Goal: Complete application form: Complete application form

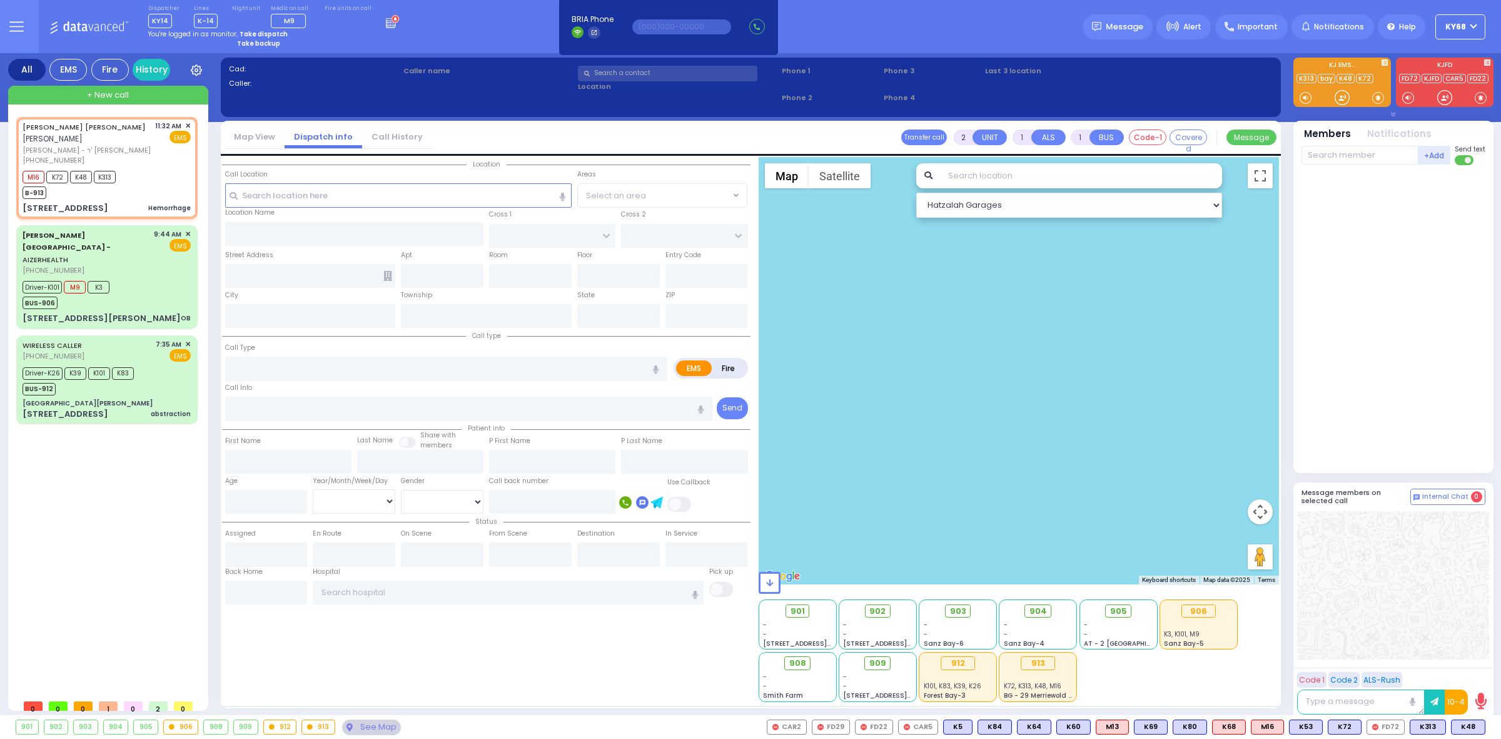
select select
type input "Hemorrhage"
radio input "true"
type input "[PERSON_NAME]"
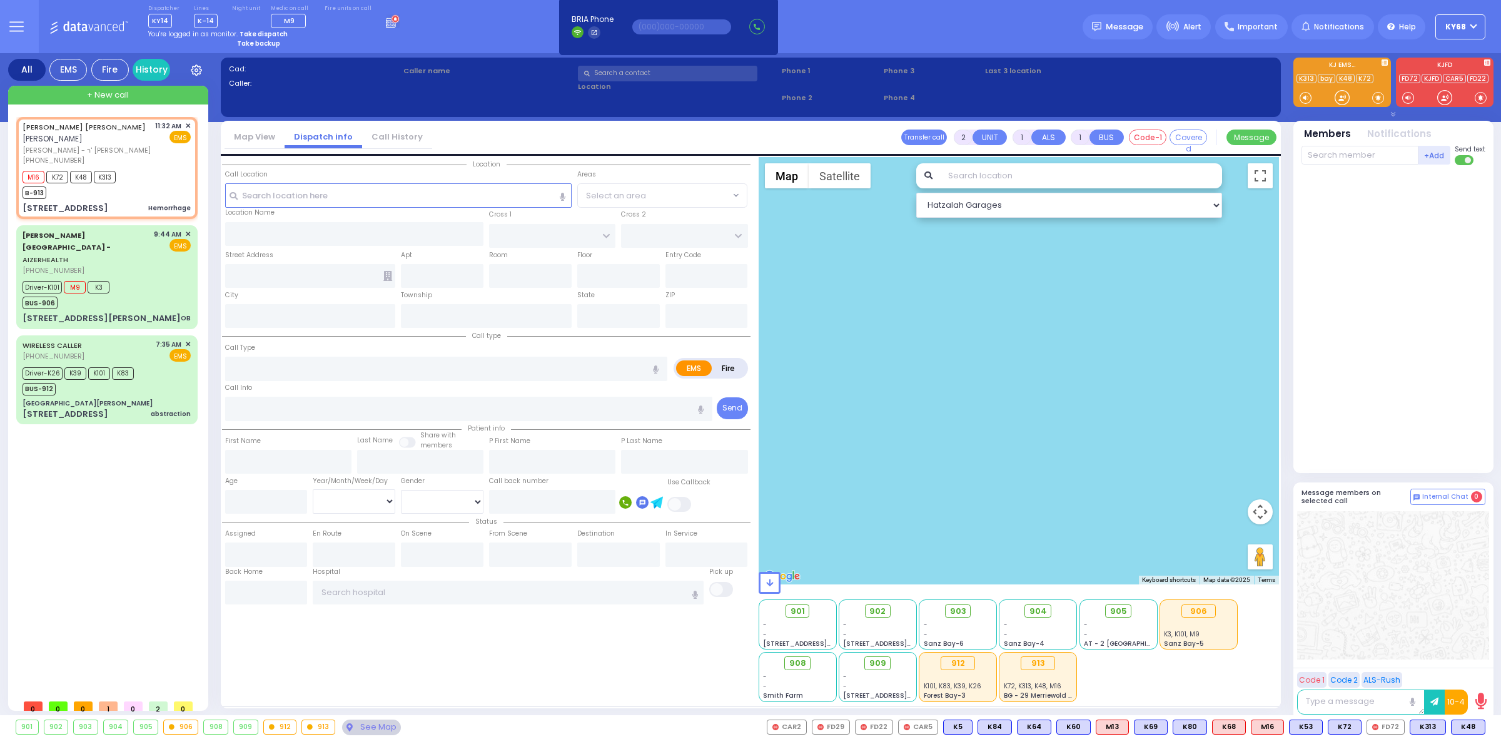
select select
type input "11:32"
type input "11:33"
type input "ROBIN RD"
type input "ORIOLE RD"
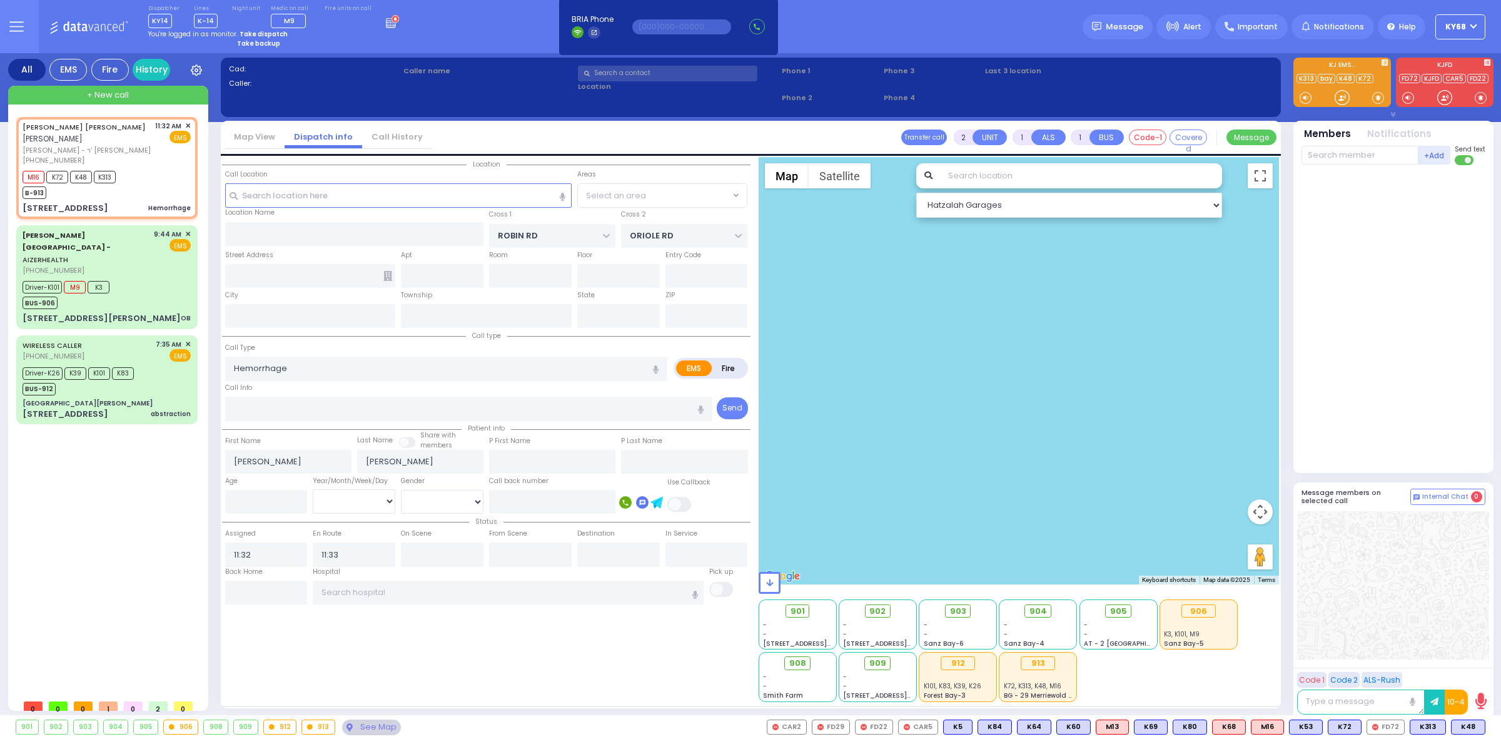
type input "[STREET_ADDRESS]"
type input "Monroe"
type input "[US_STATE]"
type input "10950"
select select "Hatzalah Garages"
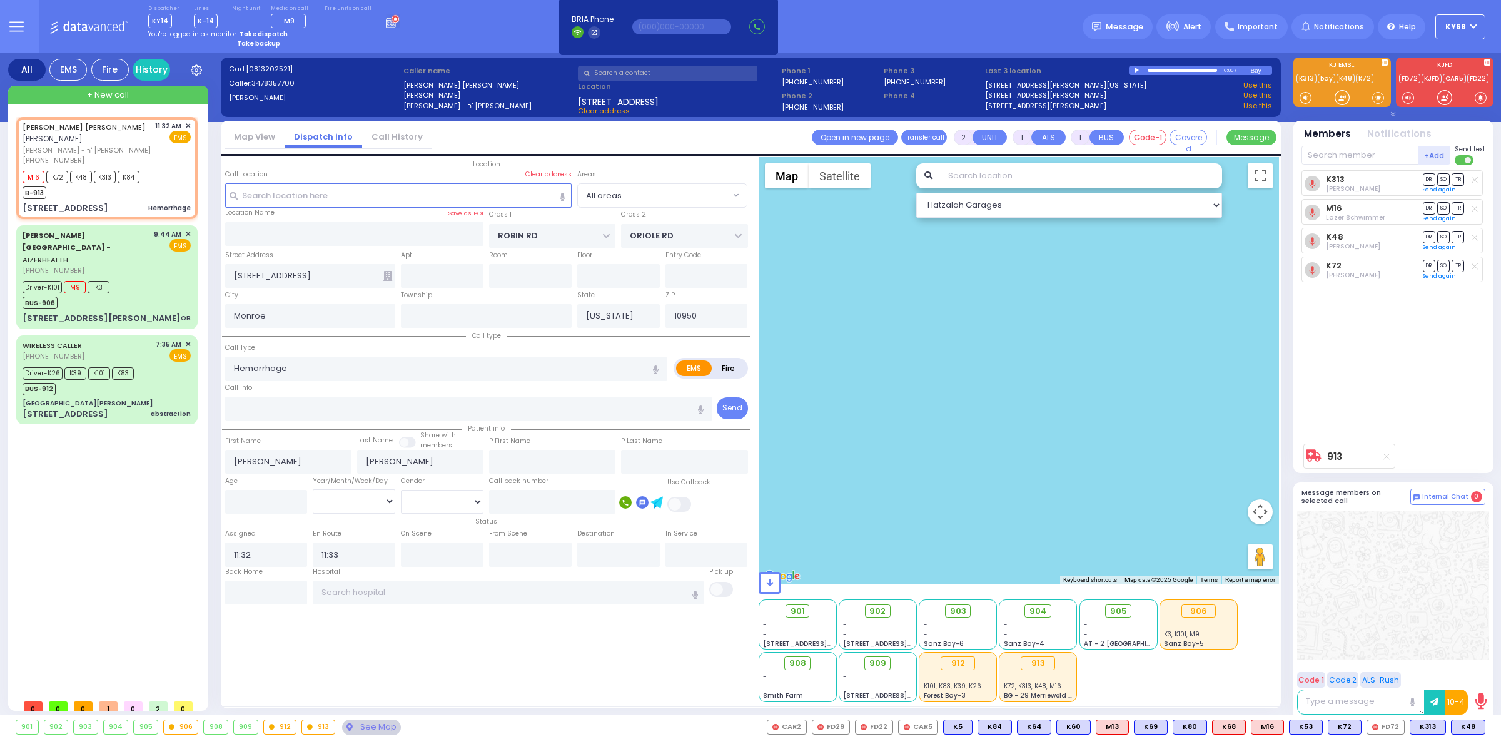
select select
radio input "true"
select select
select select "Hatzalah Garages"
select select
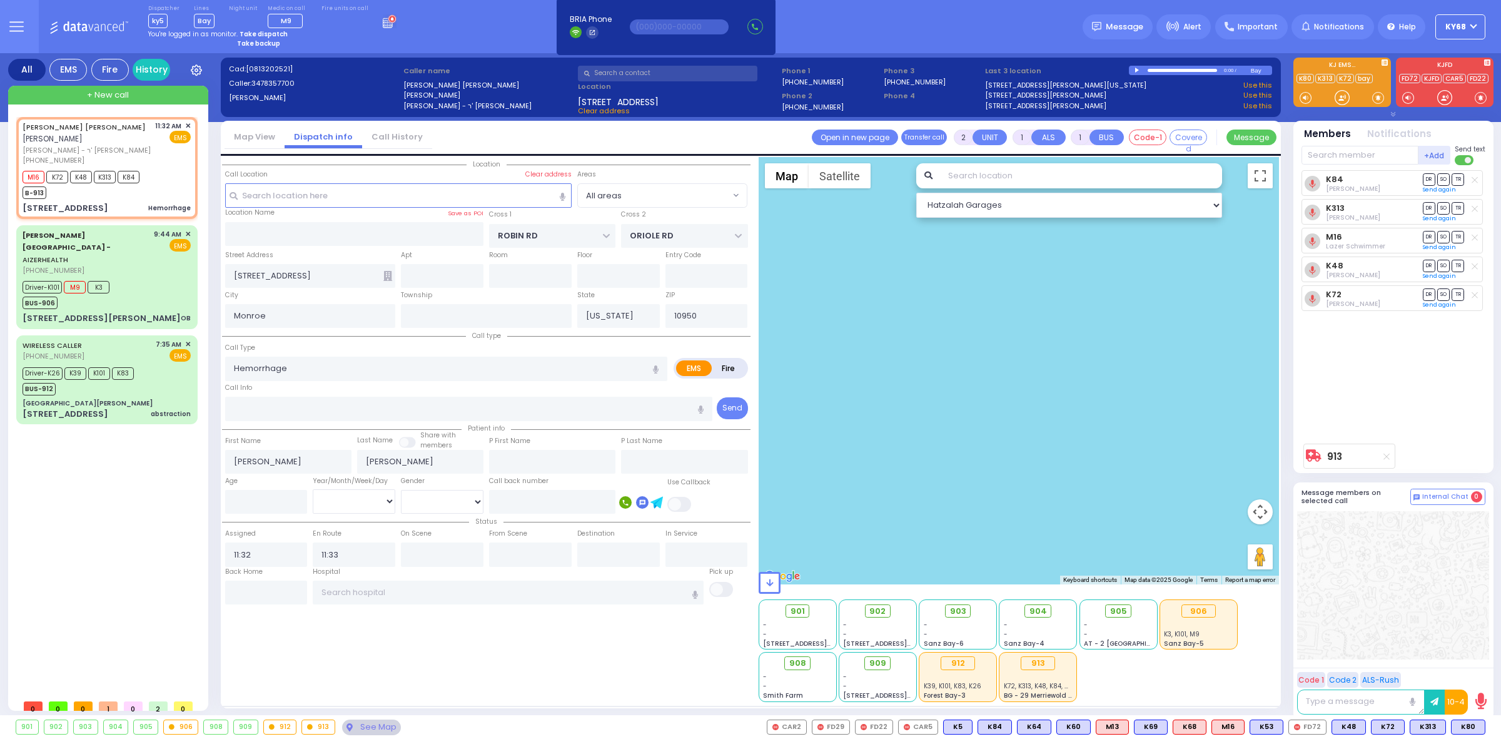
radio input "true"
select select
type input "[GEOGRAPHIC_DATA]"
select select "Hatzalah Garages"
type input "6"
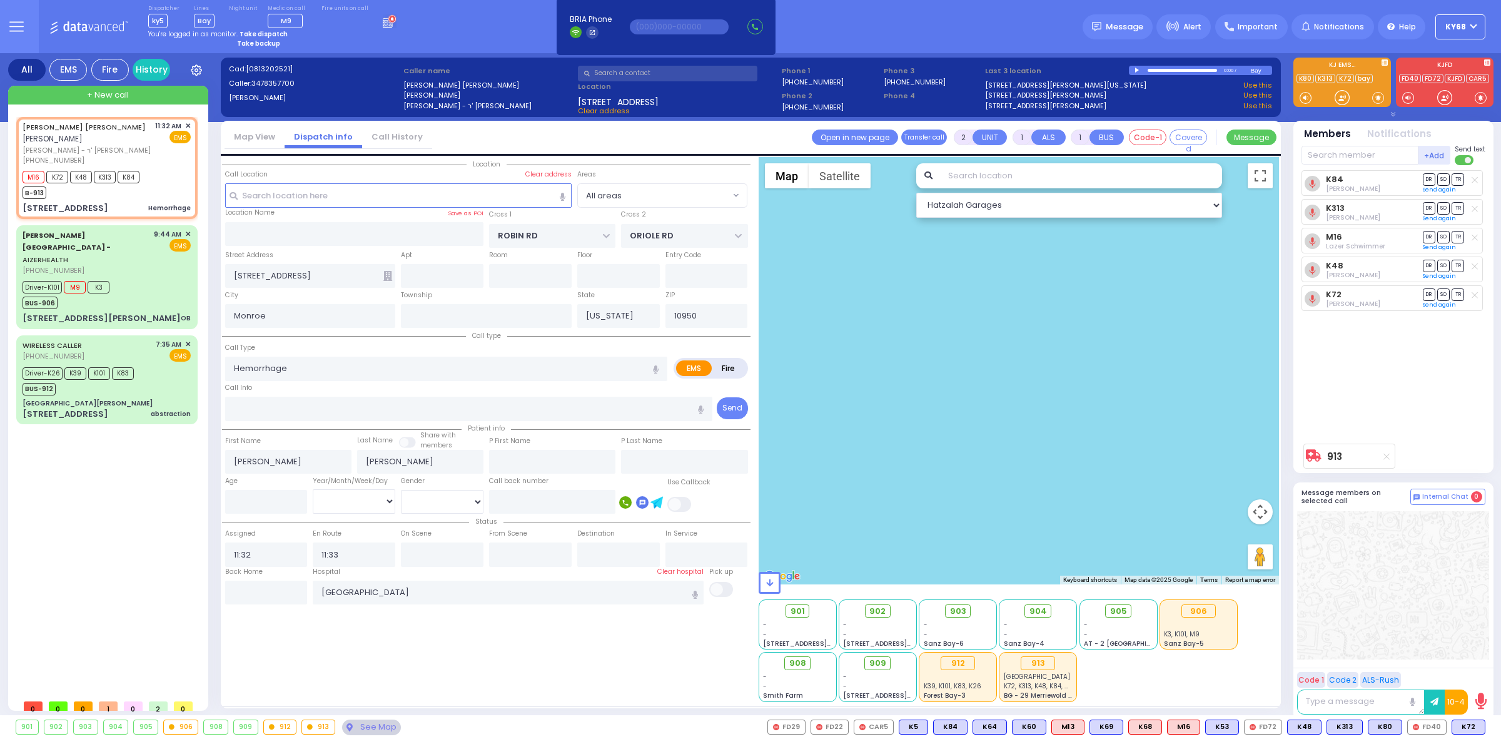
type input "6"
select select
radio input "true"
type input "Unknown"
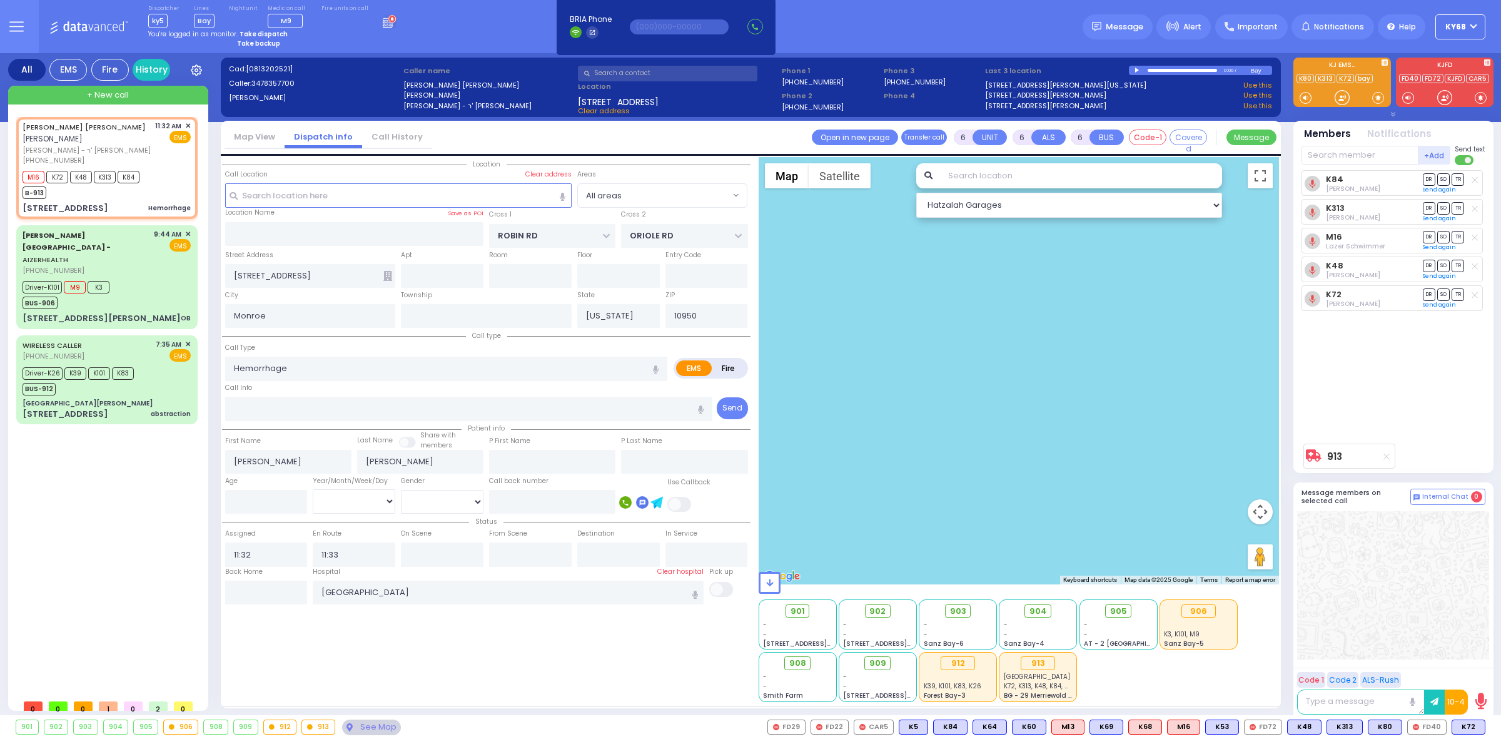
type input "Unknown"
select select "Year"
select select "Hatzalah Garages"
select select
radio input "true"
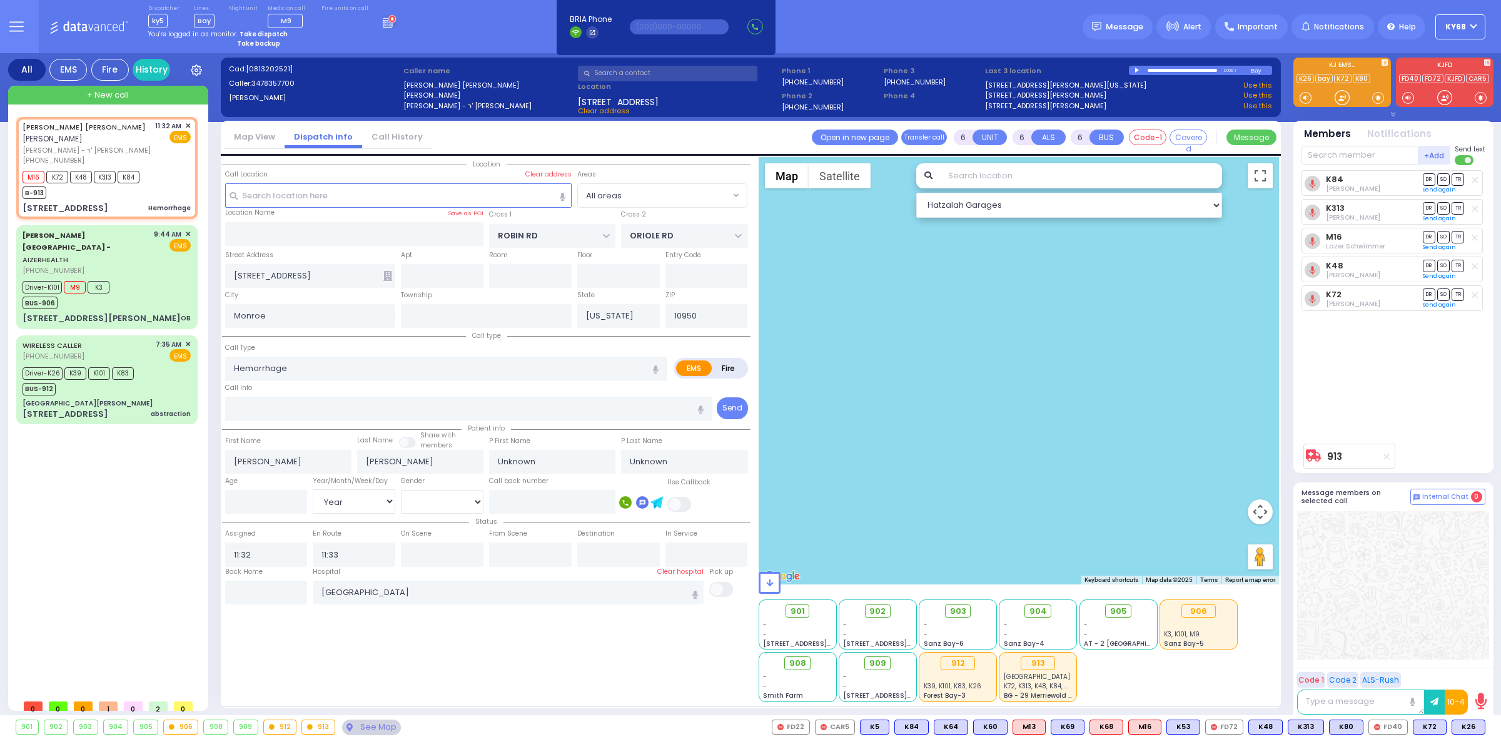
select select "Year"
type input "11:36"
type input "11:52"
radio input "true"
select select "Year"
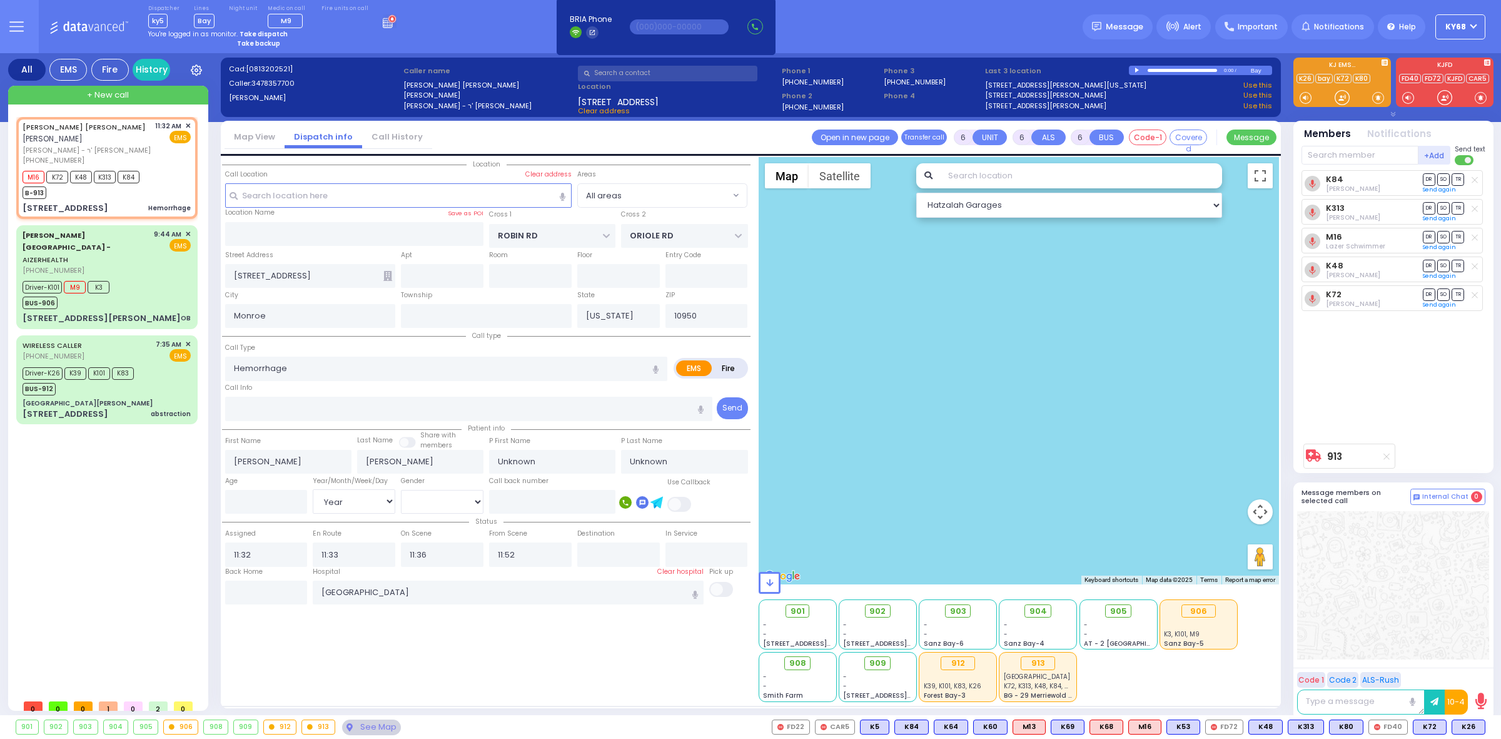
radio input "true"
select select "Year"
select select "All areas"
select select "Hatzalah Garages"
select select
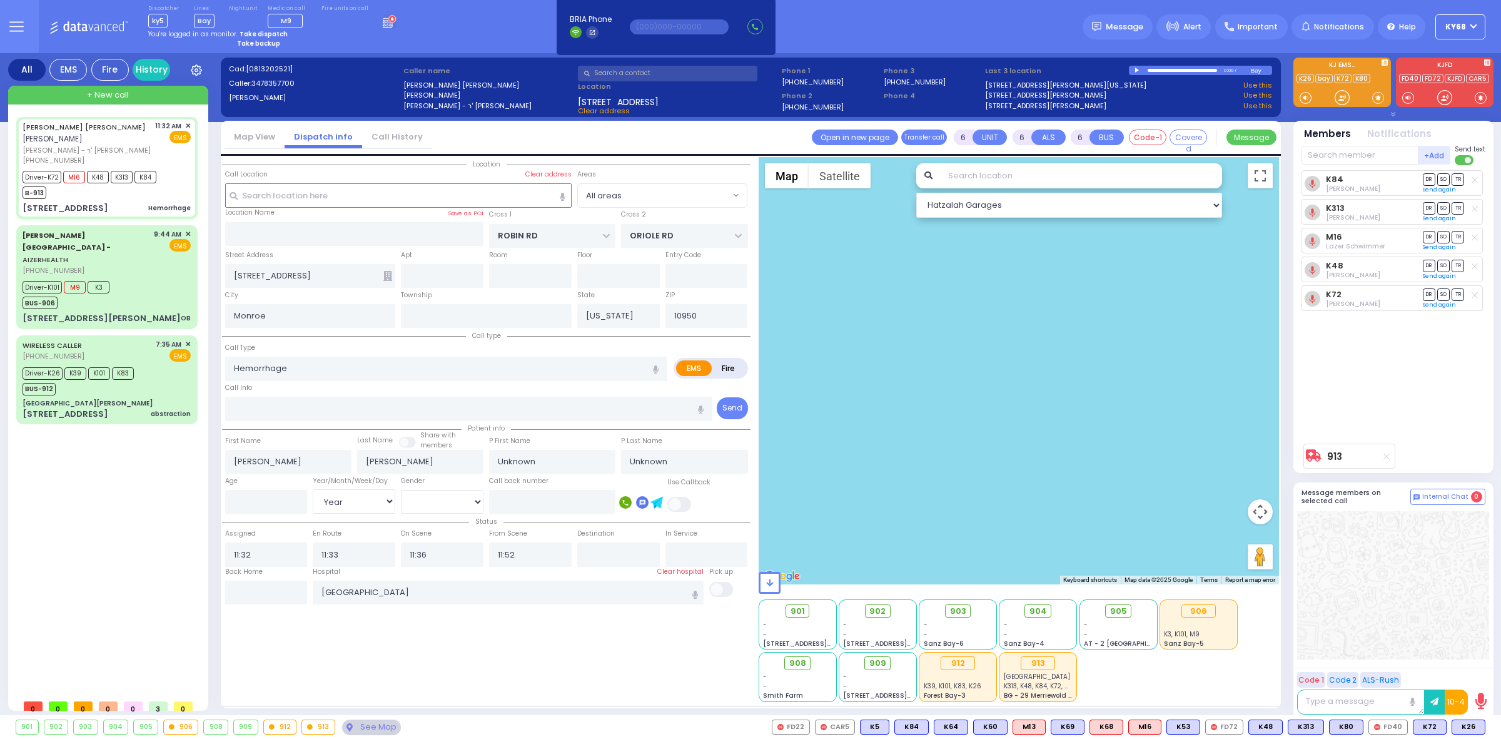
radio input "true"
select select "Year"
radio input "true"
select select "Year"
select select "All areas"
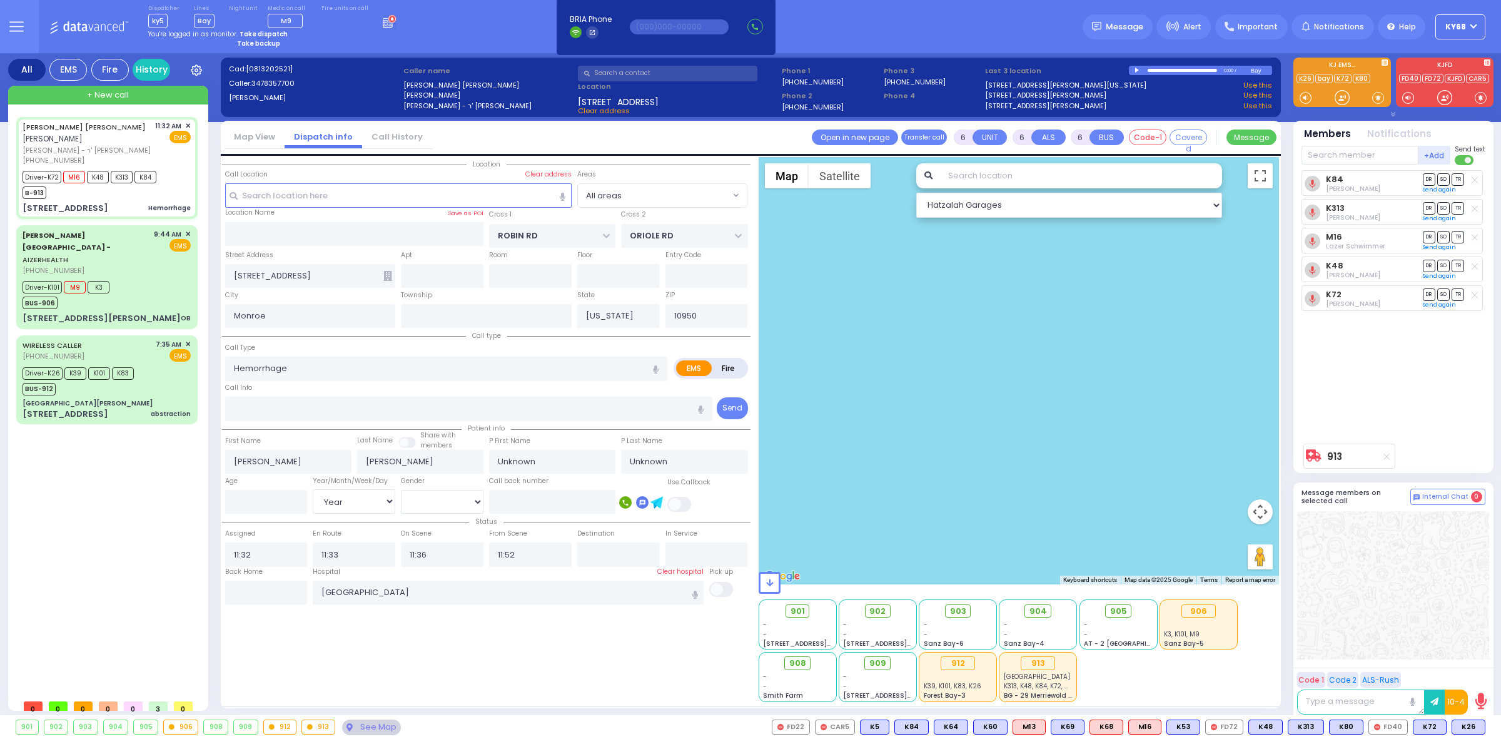
select select "Hatzalah Garages"
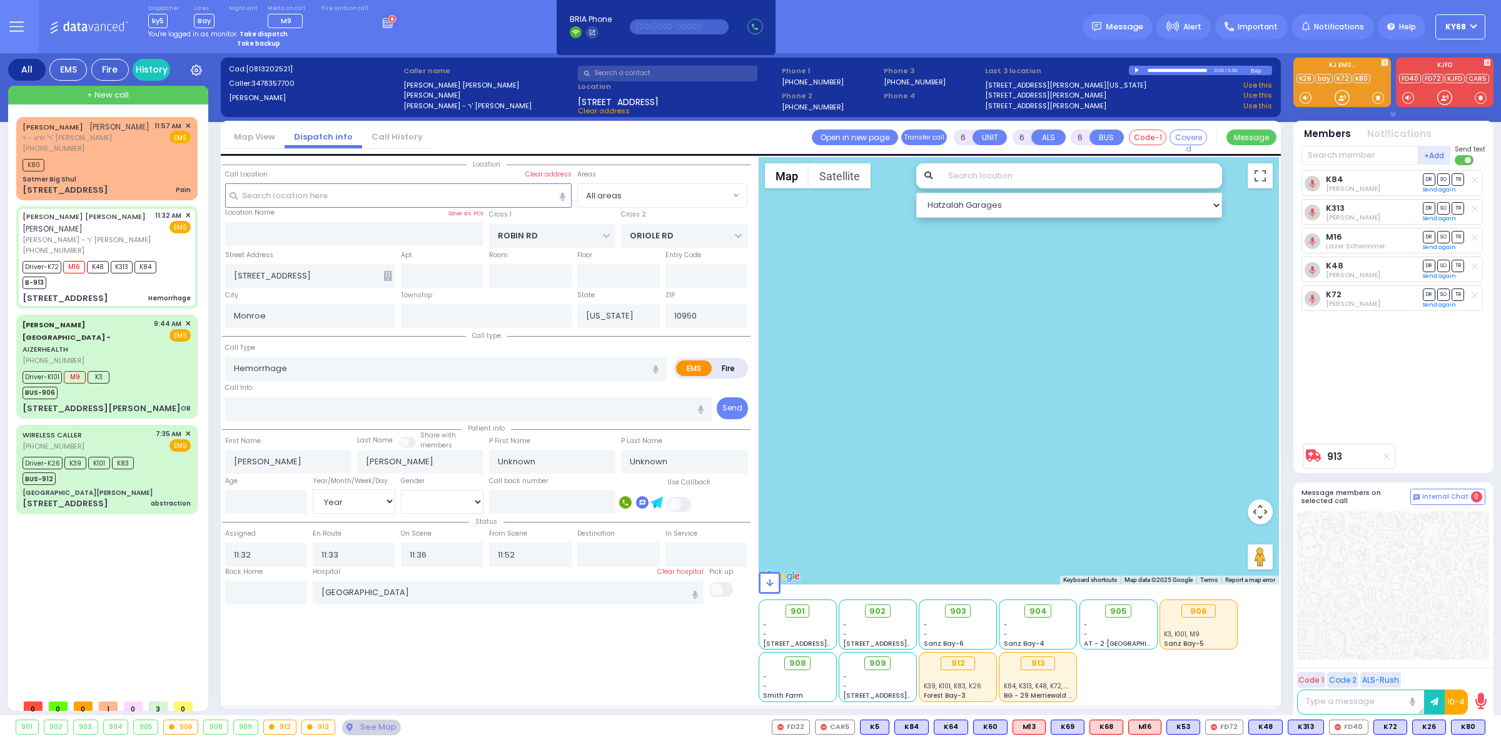
select select
radio input "true"
type input "39"
select select "Year"
select select "[DEMOGRAPHIC_DATA]"
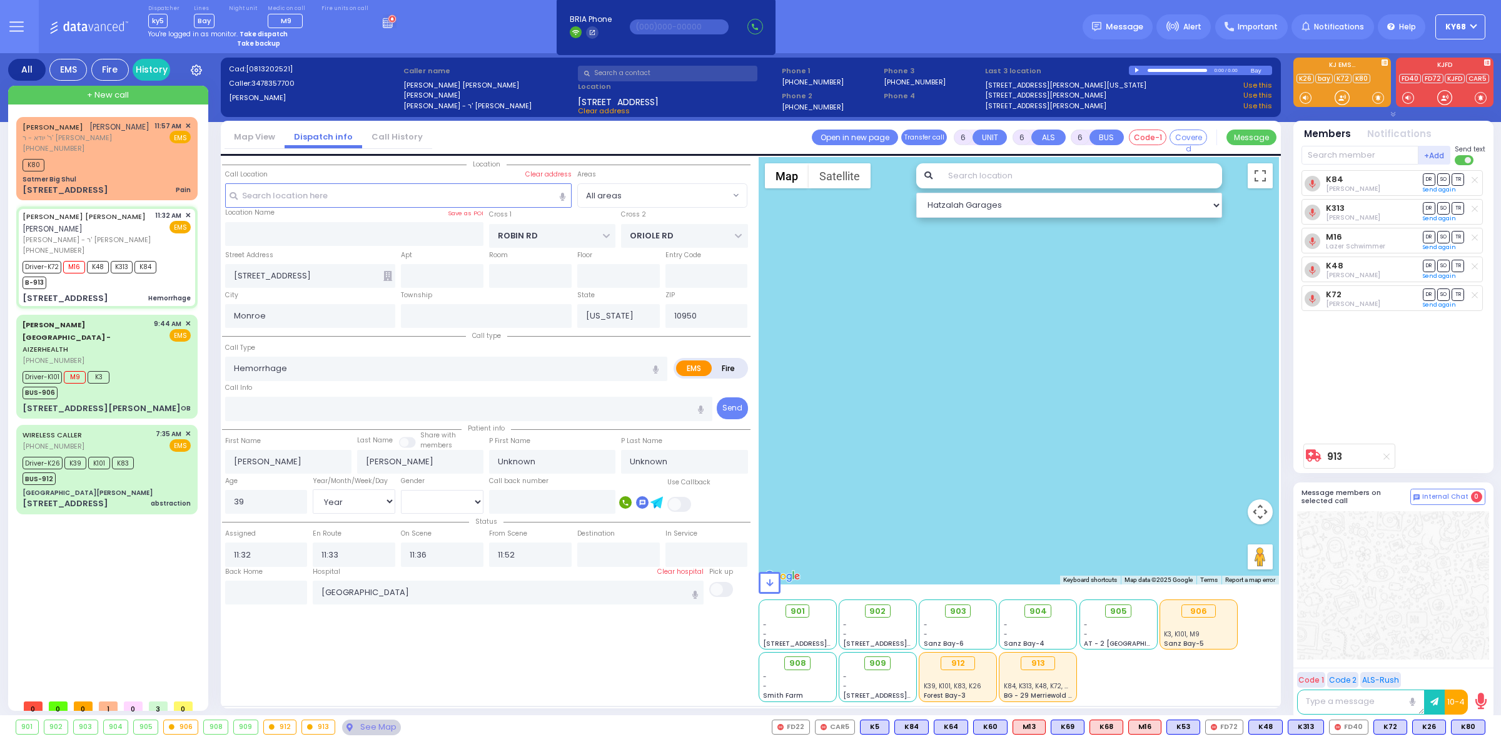
radio input "true"
select select "Year"
select select
select select "All areas"
select select "Hatzalah Garages"
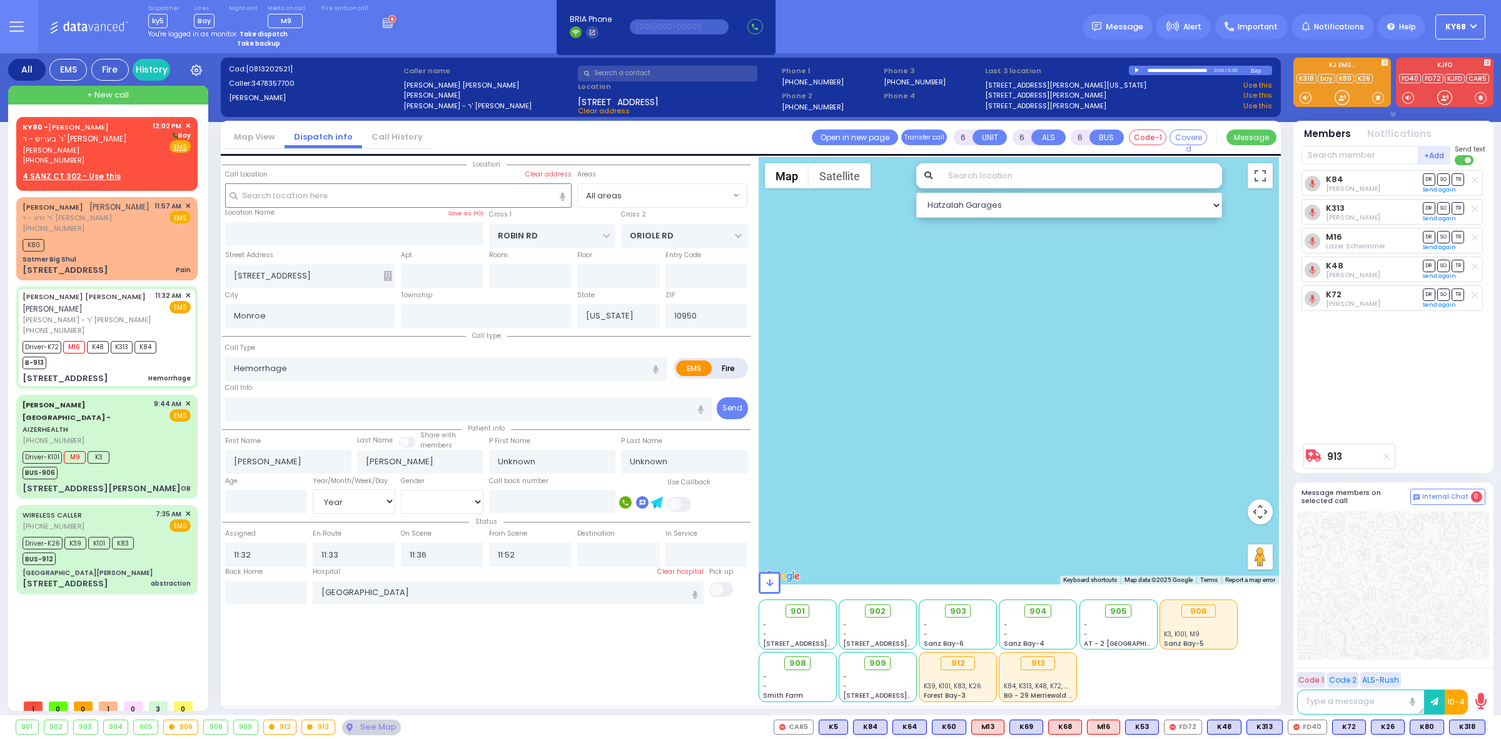
select select
radio input "true"
type input "Matel"
type input "Indi"
type input "39"
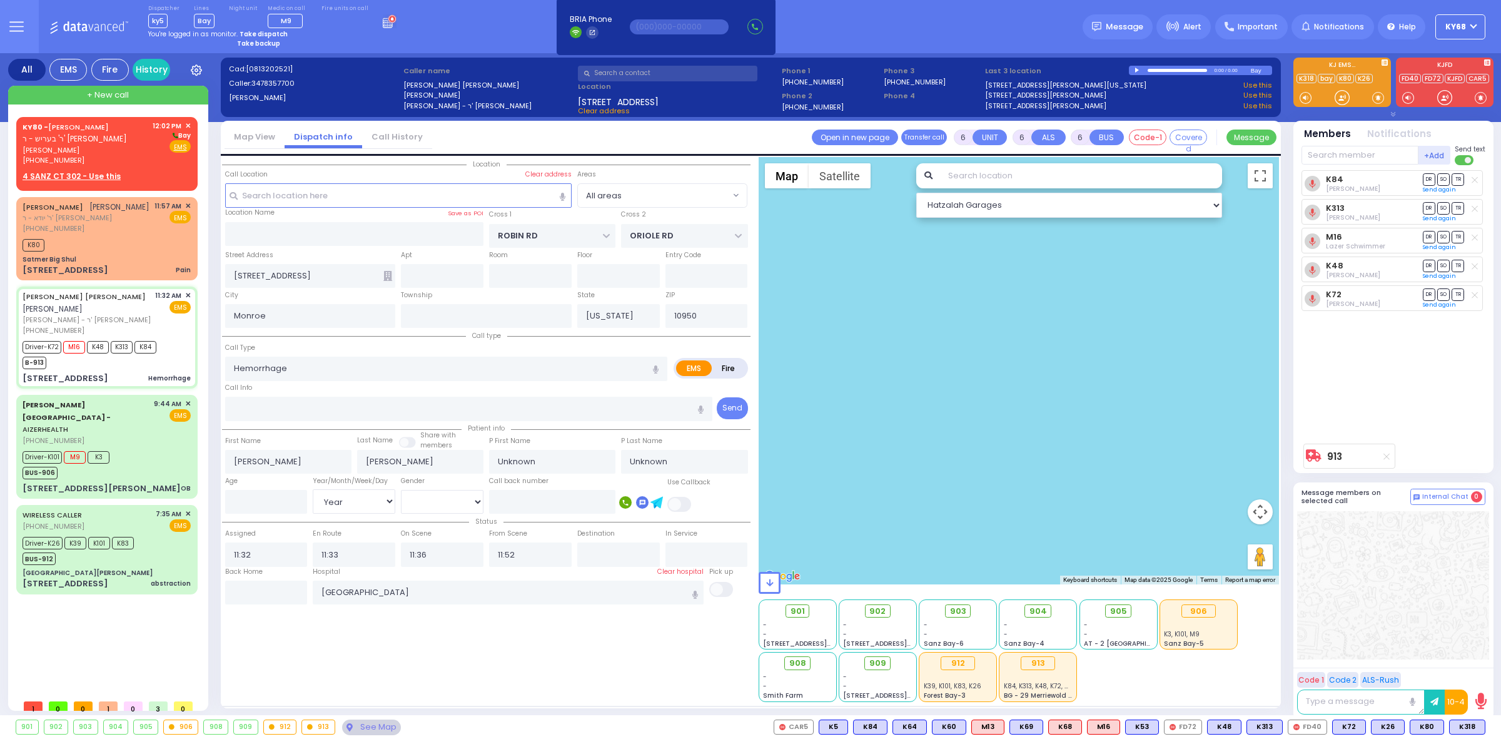
select select "Year"
select select "[DEMOGRAPHIC_DATA]"
radio input "true"
type input "Inding"
select select "Year"
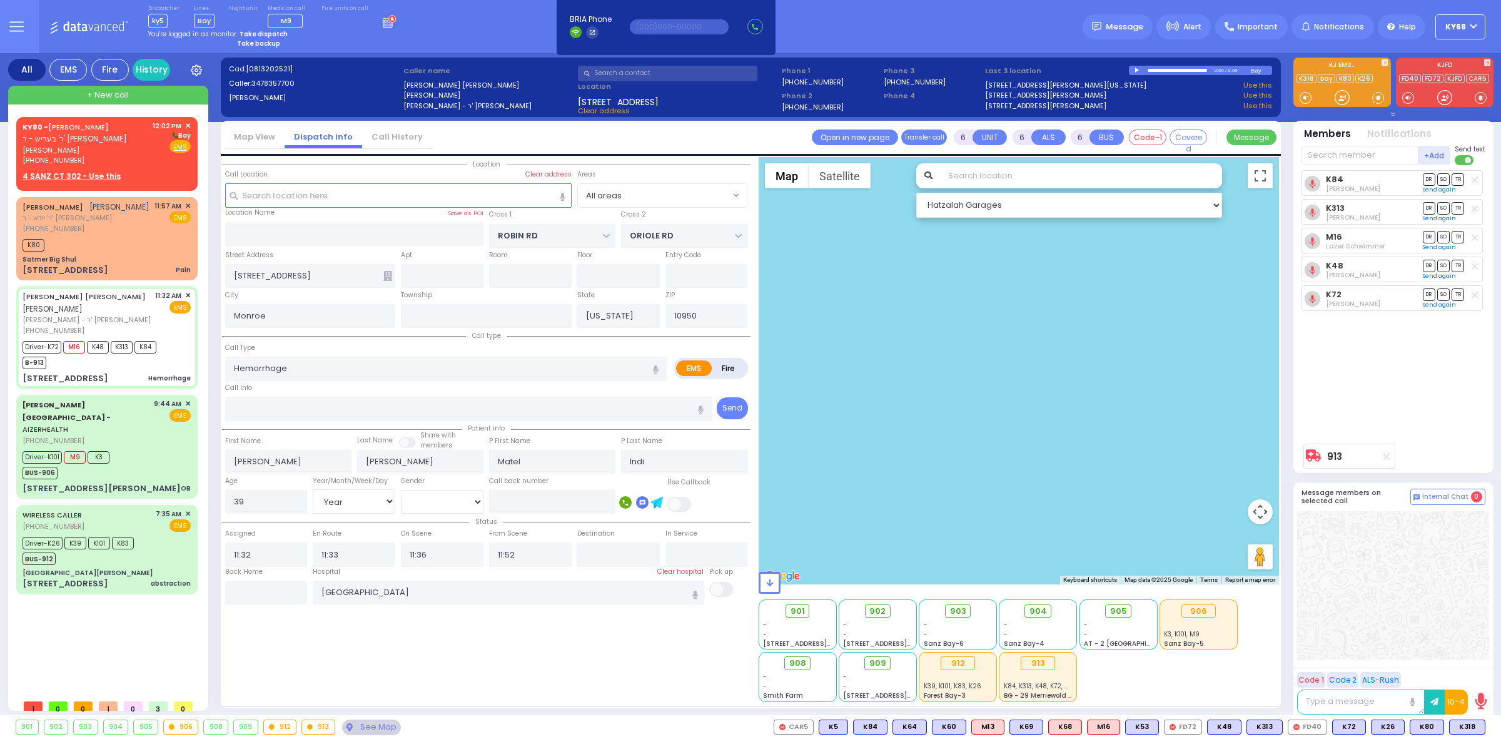
select select "[DEMOGRAPHIC_DATA]"
radio input "true"
select select "Year"
select select "[DEMOGRAPHIC_DATA]"
select select "All areas"
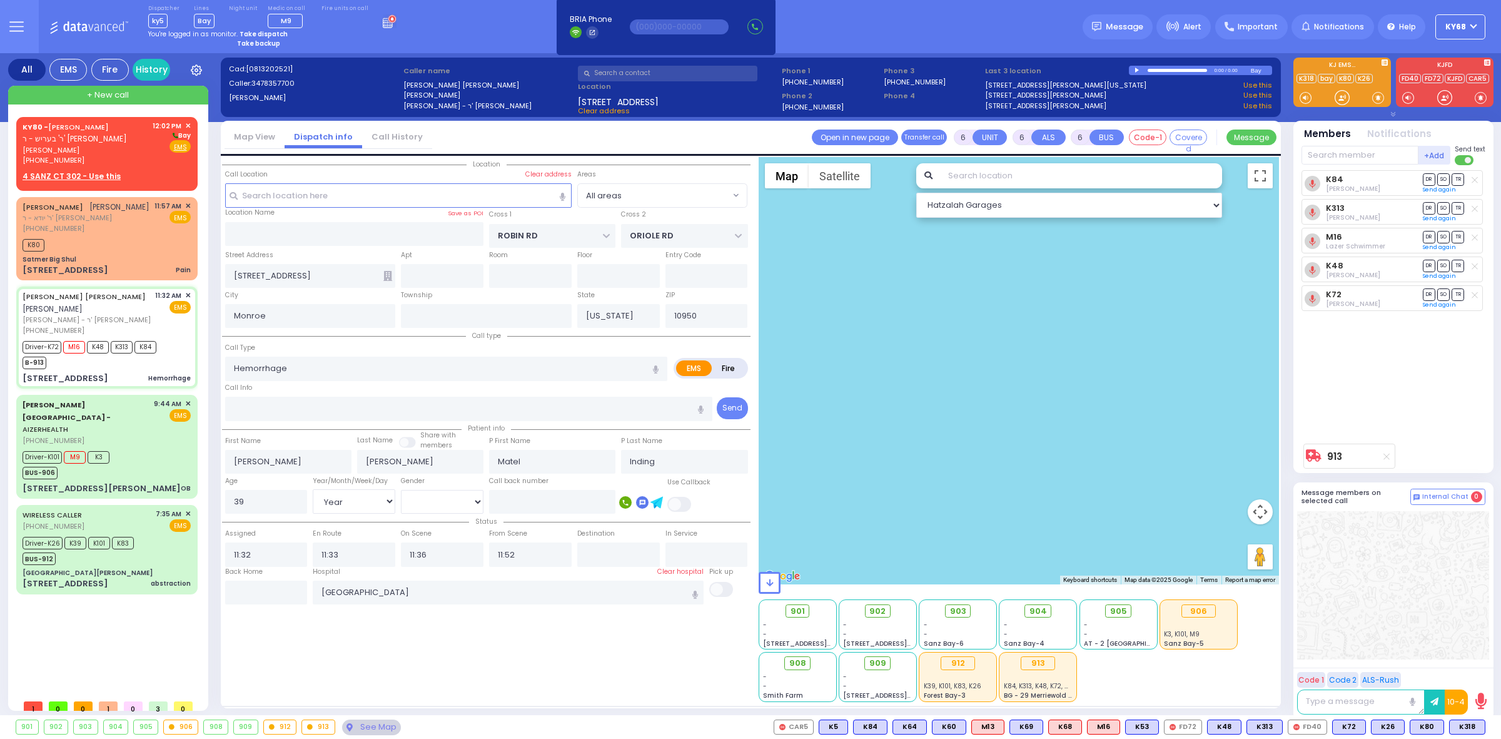
select select "Hatzalah Garages"
select select
radio input "true"
select select "Year"
select select "[DEMOGRAPHIC_DATA]"
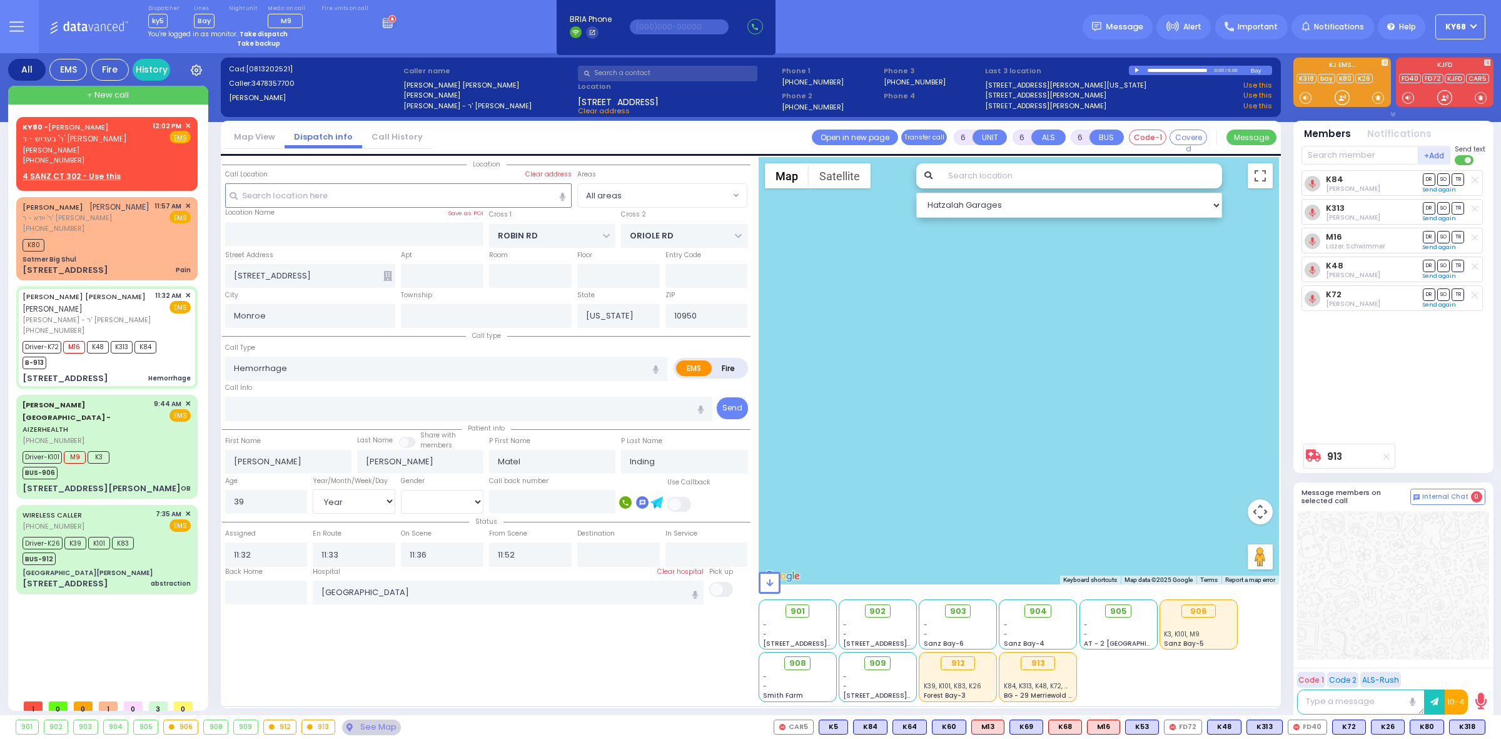
select select "Hatzalah Garages"
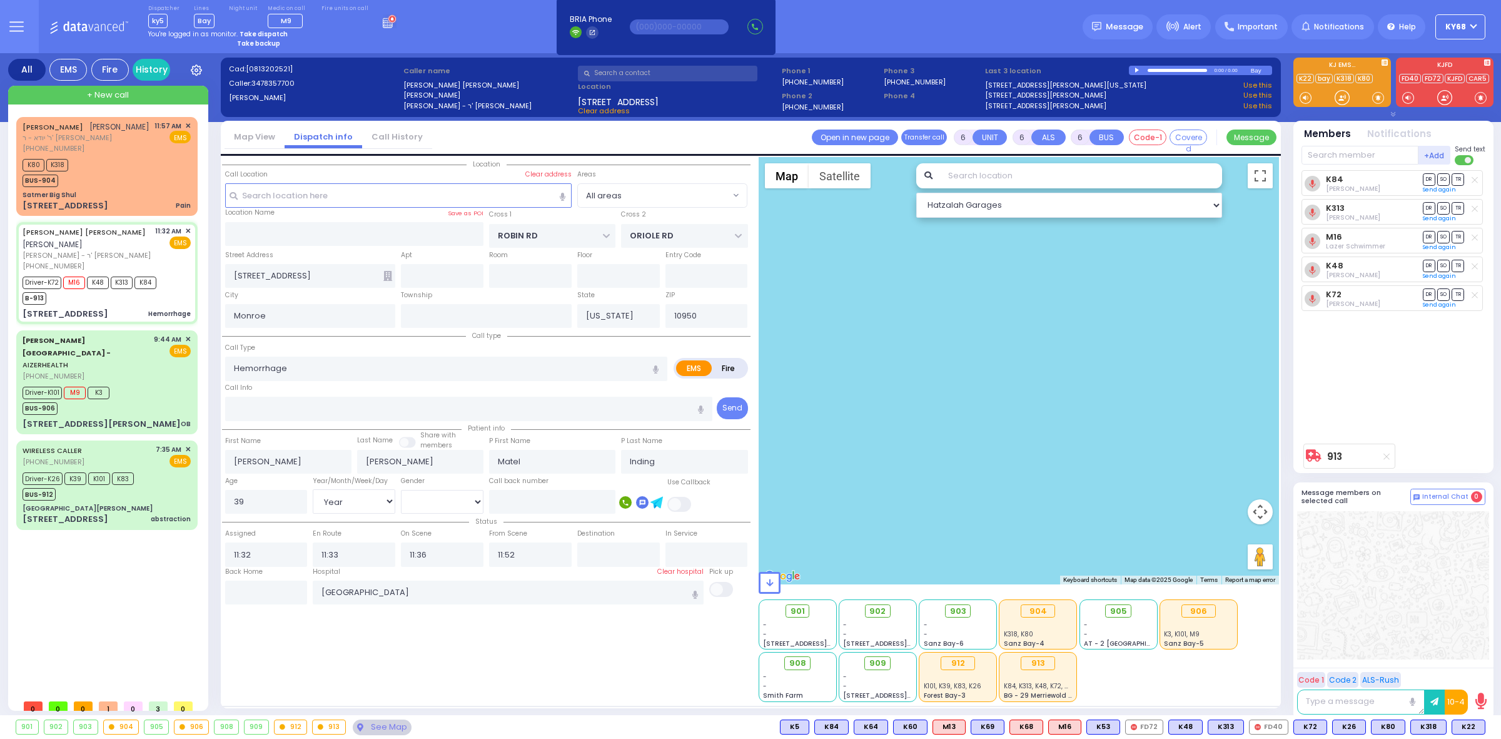
select select
radio input "true"
select select "Year"
select select "[DEMOGRAPHIC_DATA]"
select select "Hatzalah Garages"
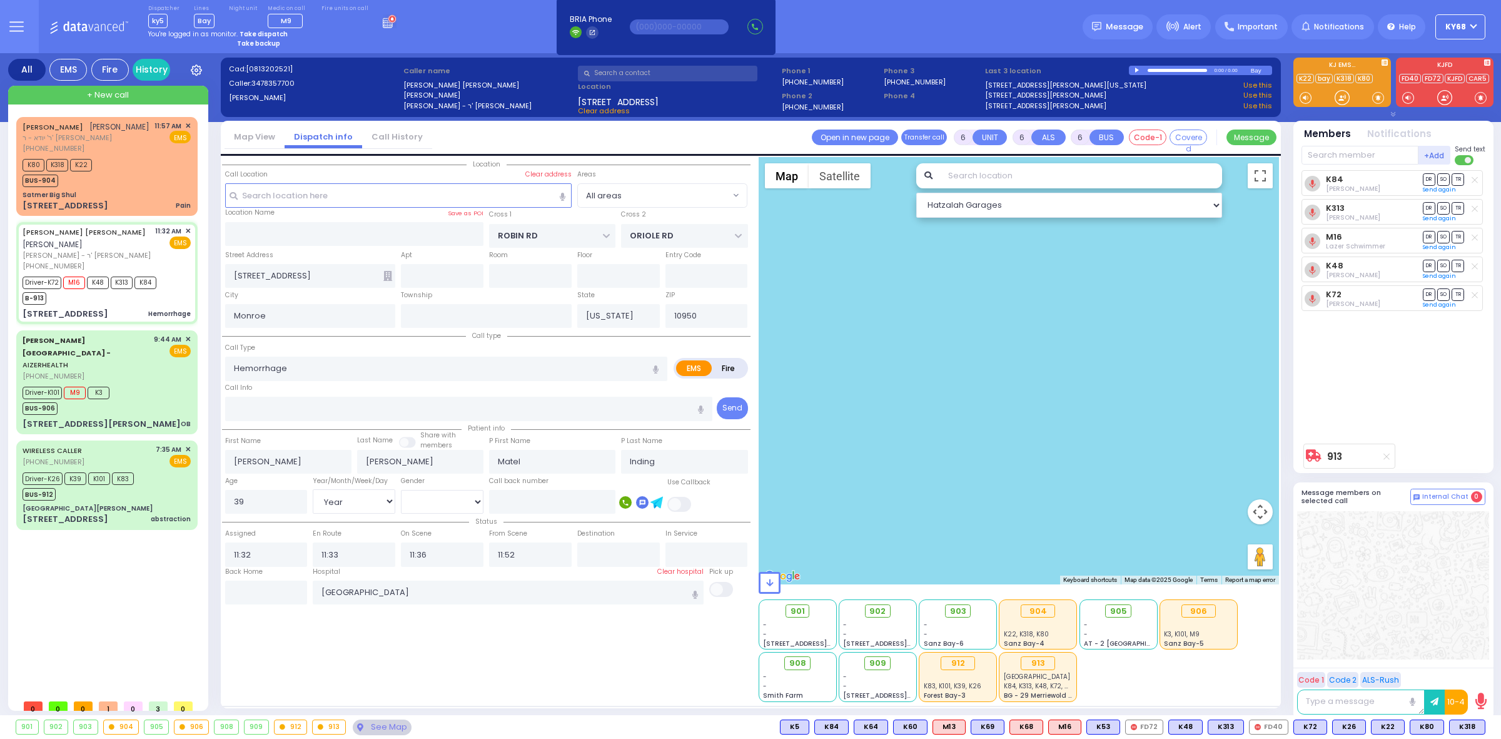
select select
radio input "true"
select select "Year"
select select "[DEMOGRAPHIC_DATA]"
select select "Hatzalah Garages"
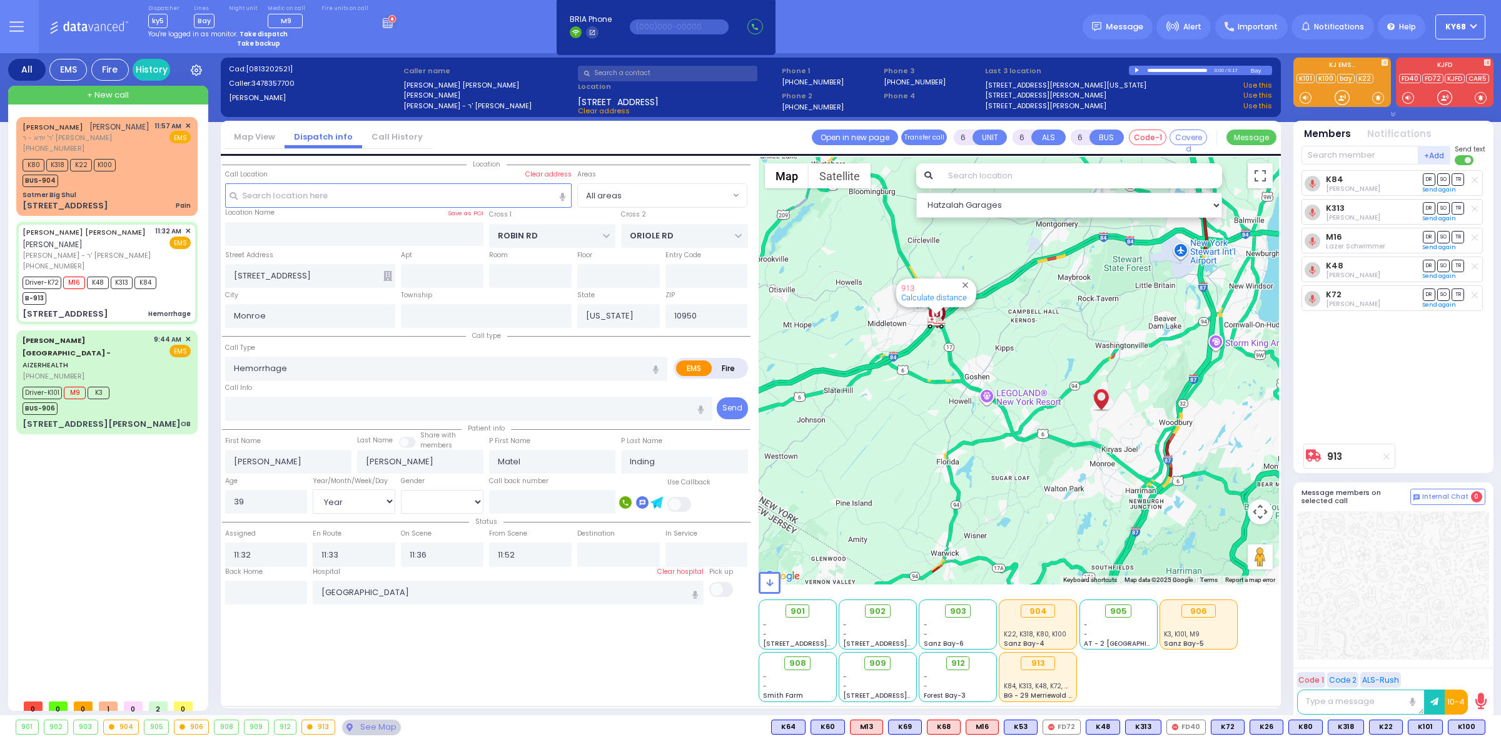
select select
radio input "true"
select select "Year"
select select "[DEMOGRAPHIC_DATA]"
select select "Hatzalah Garages"
